Goal: Transaction & Acquisition: Purchase product/service

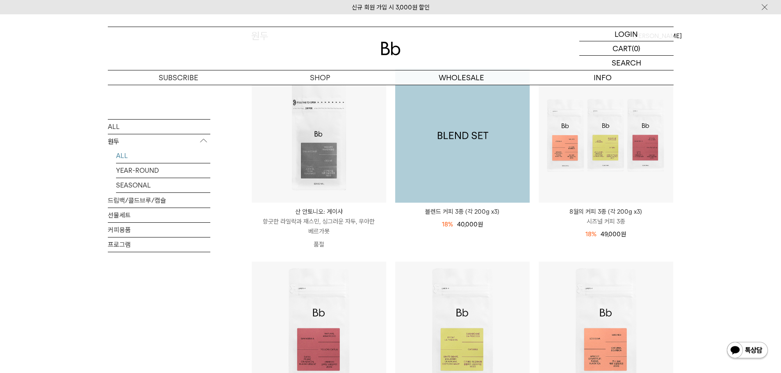
scroll to position [123, 0]
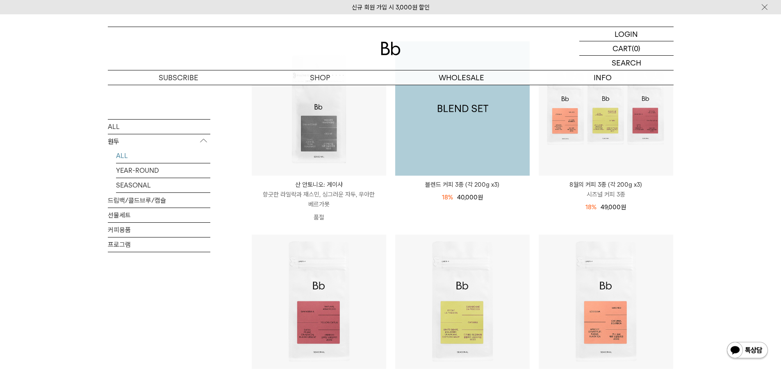
click at [482, 135] on img at bounding box center [462, 108] width 134 height 134
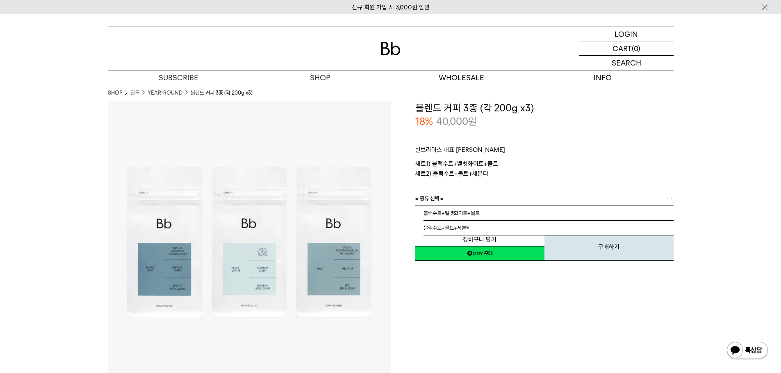
click at [666, 198] on b at bounding box center [669, 198] width 8 height 8
click at [667, 296] on div "**********" at bounding box center [532, 242] width 283 height 283
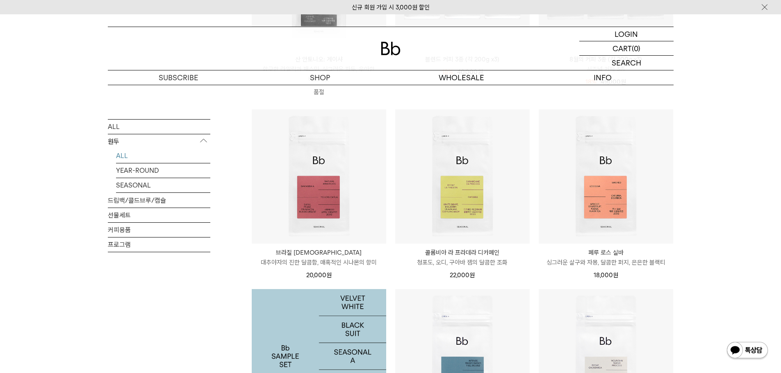
scroll to position [246, 0]
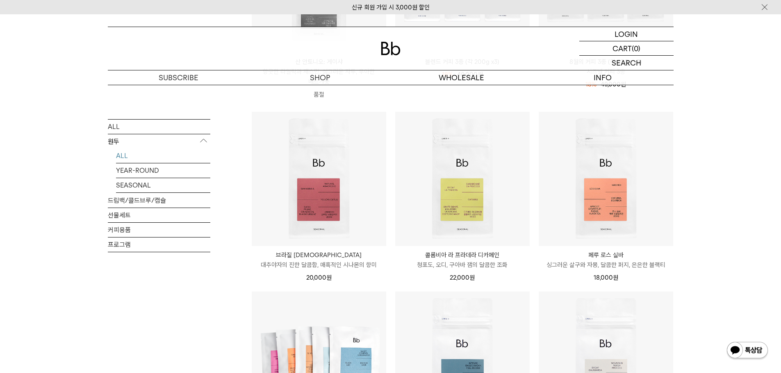
click at [324, 254] on p "브라질 [DEMOGRAPHIC_DATA]" at bounding box center [319, 255] width 134 height 10
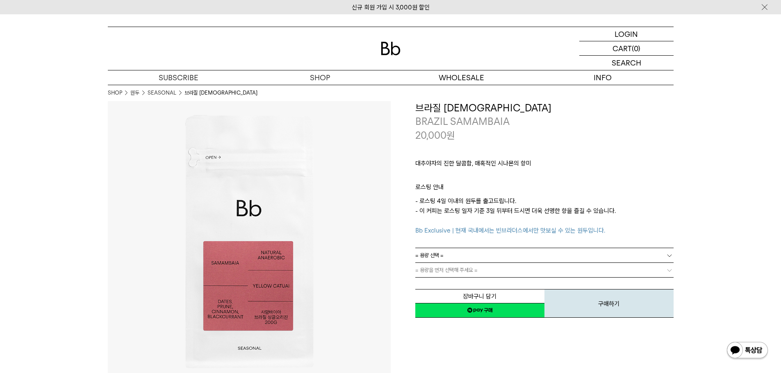
click at [668, 253] on b at bounding box center [669, 256] width 8 height 8
click at [459, 275] on li "200g" at bounding box center [548, 270] width 250 height 15
click at [668, 270] on b at bounding box center [669, 270] width 8 height 8
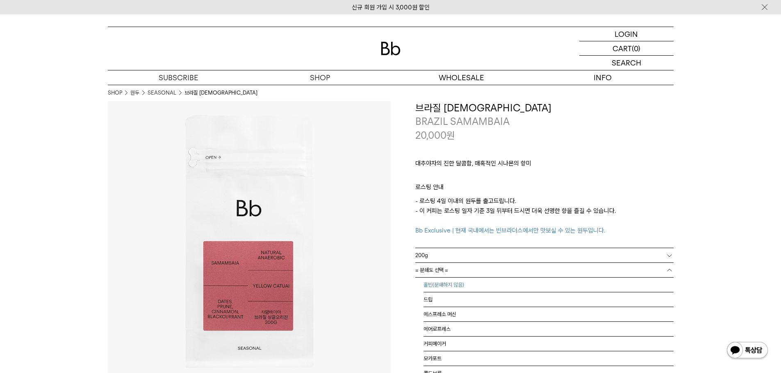
click at [447, 285] on li "홀빈(분쇄하지 않음)" at bounding box center [548, 285] width 250 height 15
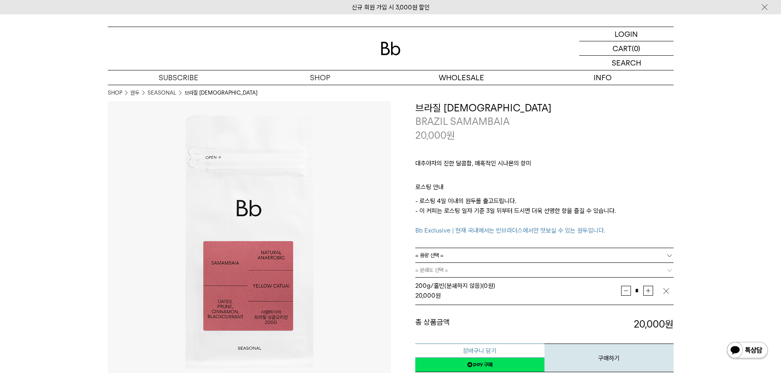
click at [482, 352] on button "장바구니 담기" at bounding box center [479, 351] width 129 height 14
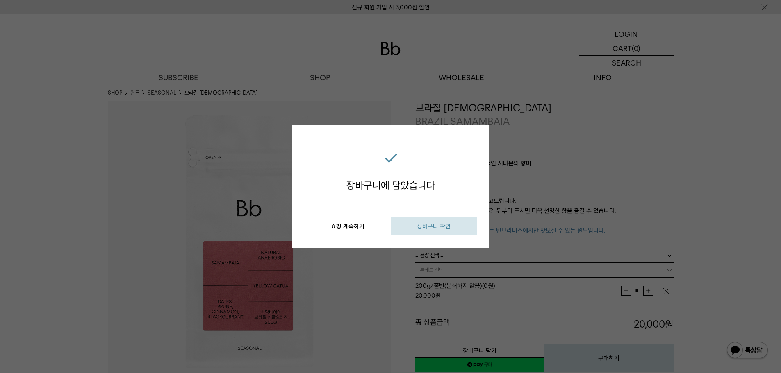
click at [430, 230] on span "장바구니 확인" at bounding box center [434, 226] width 34 height 7
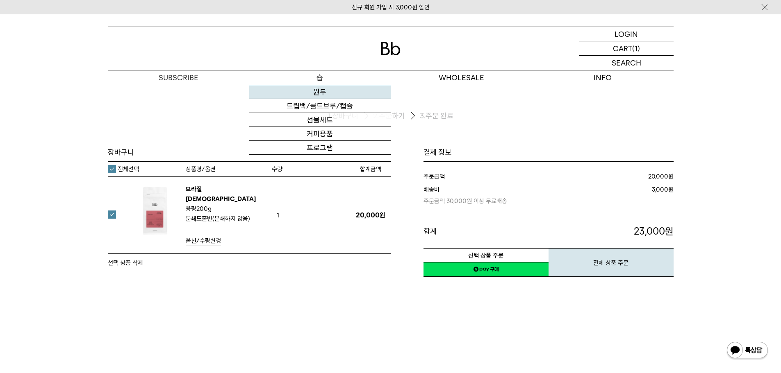
click at [324, 91] on link "원두" at bounding box center [319, 92] width 141 height 14
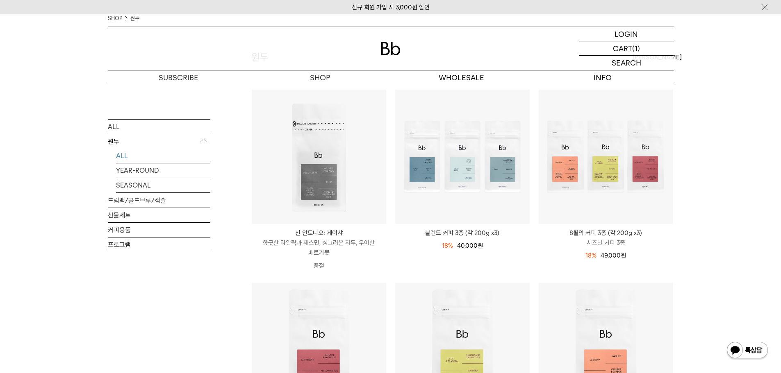
scroll to position [82, 0]
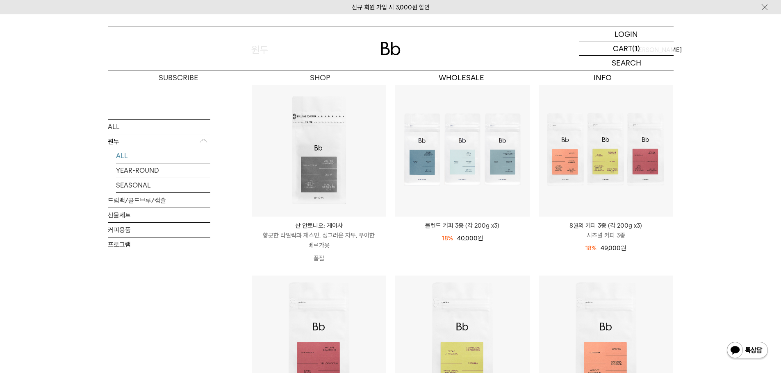
click at [611, 232] on p "시즈널 커피 3종" at bounding box center [606, 236] width 134 height 10
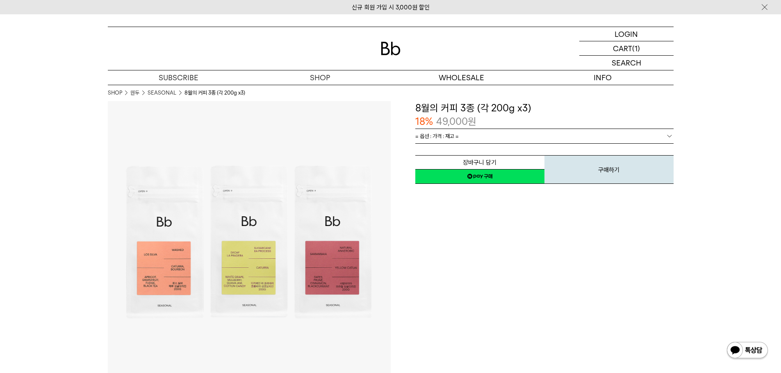
click at [669, 135] on b at bounding box center [669, 136] width 8 height 8
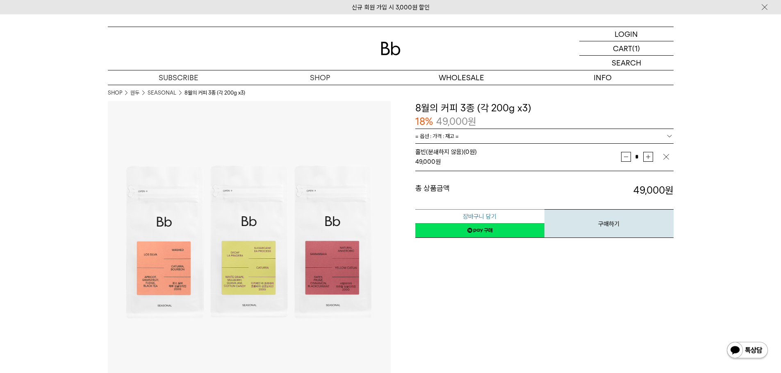
click at [494, 216] on button "장바구니 담기" at bounding box center [479, 216] width 129 height 14
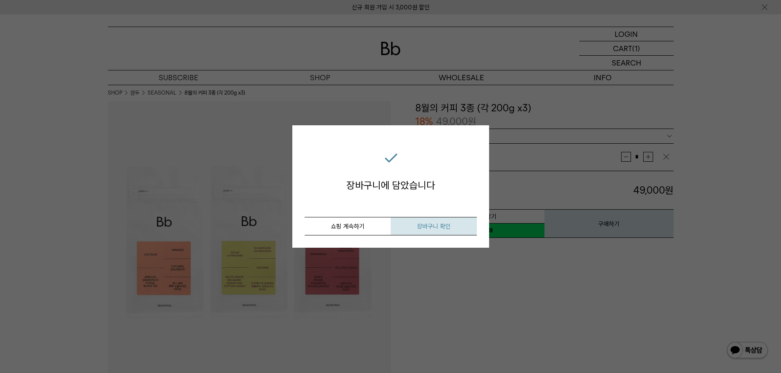
click at [431, 226] on span "장바구니 확인" at bounding box center [434, 226] width 34 height 7
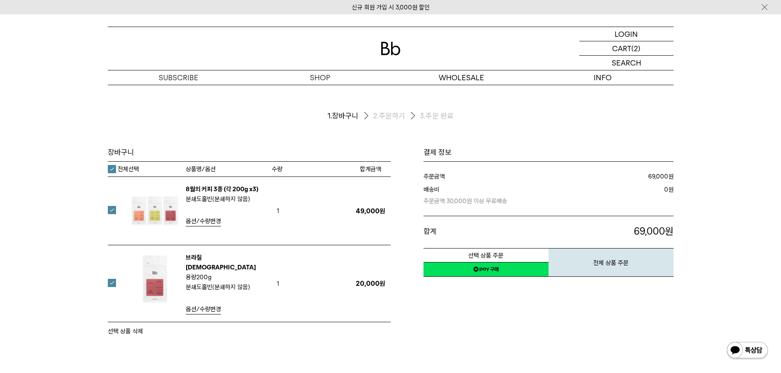
click at [111, 279] on label at bounding box center [117, 283] width 18 height 8
click at [505, 268] on link "네이버페이 구매하기" at bounding box center [485, 269] width 125 height 15
